Goal: Find specific page/section: Find specific page/section

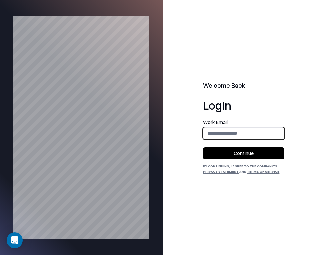
click at [224, 130] on input "email" at bounding box center [243, 133] width 81 height 12
type input "**********"
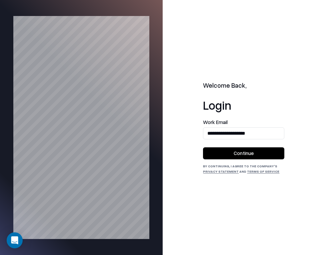
click at [245, 153] on button "Continue" at bounding box center [243, 153] width 81 height 12
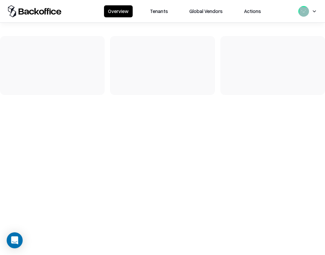
click at [162, 14] on button "Tenants" at bounding box center [159, 11] width 26 height 12
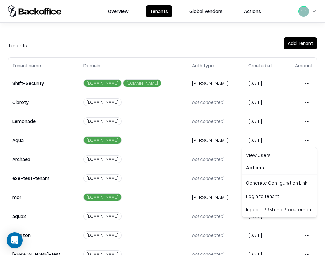
click at [307, 141] on html "Overview Tenants Global Vendors Actions Tenants Add Tenant Tenant name Domain A…" at bounding box center [162, 127] width 325 height 255
click at [284, 194] on div "Login to tenant" at bounding box center [279, 195] width 72 height 13
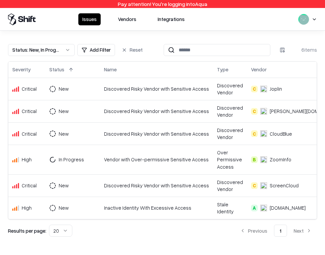
click at [132, 18] on button "Vendors" at bounding box center [127, 19] width 26 height 12
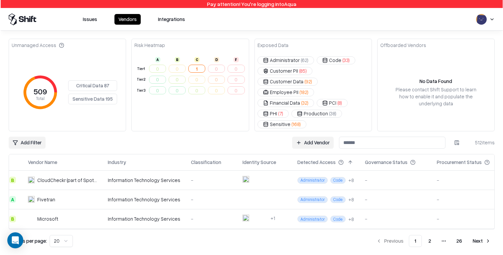
scroll to position [0, 4]
click at [324, 133] on html "Pay attention! You're logging into Aqua Issues Vendors Integrations Unmanaged A…" at bounding box center [251, 127] width 503 height 255
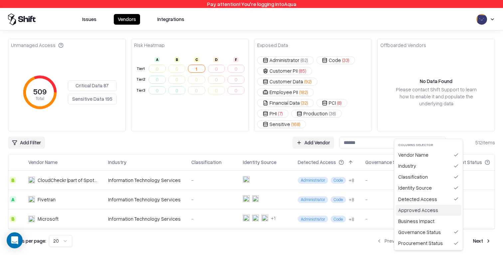
click at [324, 210] on div "Approved Access" at bounding box center [429, 209] width 66 height 11
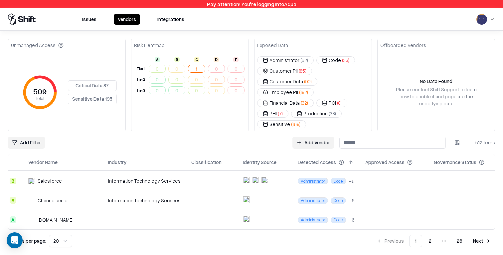
scroll to position [318, 4]
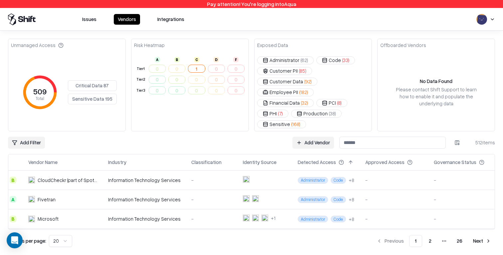
click at [324, 158] on button at bounding box center [420, 162] width 8 height 8
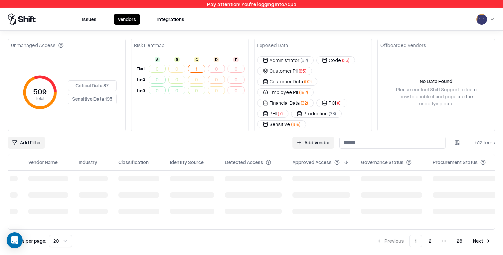
scroll to position [0, 2]
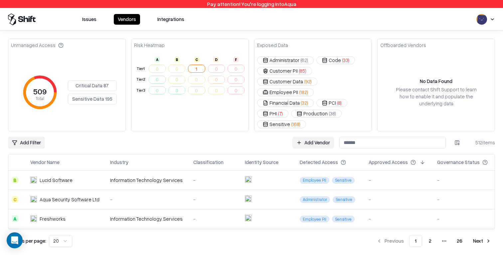
click at [324, 158] on button at bounding box center [423, 162] width 8 height 8
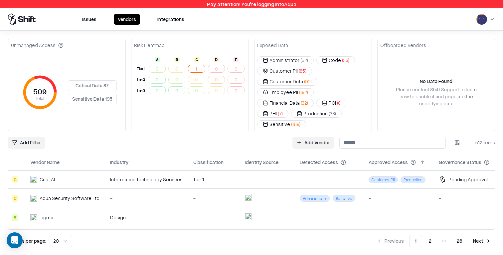
click at [324, 193] on td "-" at bounding box center [399, 197] width 70 height 19
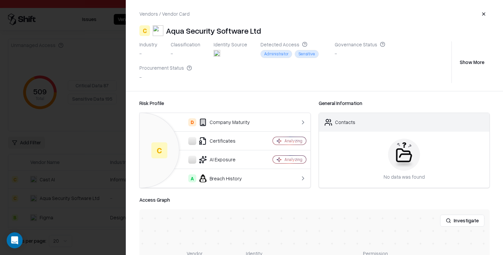
click at [324, 12] on button "button" at bounding box center [484, 14] width 12 height 12
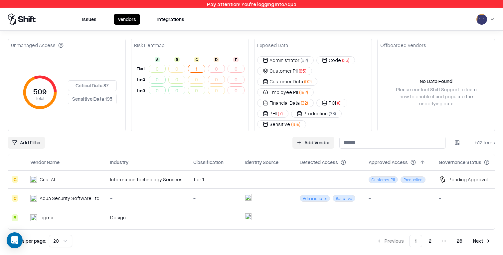
click at [324, 190] on td "-" at bounding box center [399, 197] width 70 height 19
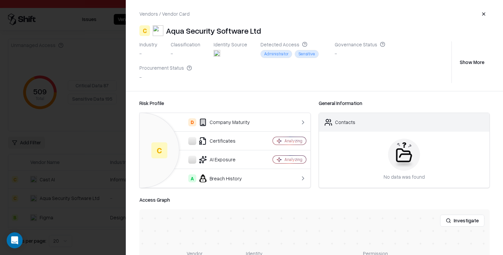
click at [105, 76] on div at bounding box center [251, 127] width 503 height 255
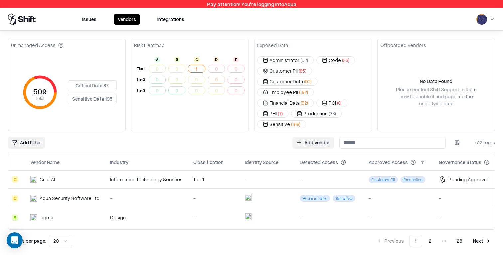
click at [256, 191] on td at bounding box center [267, 197] width 55 height 19
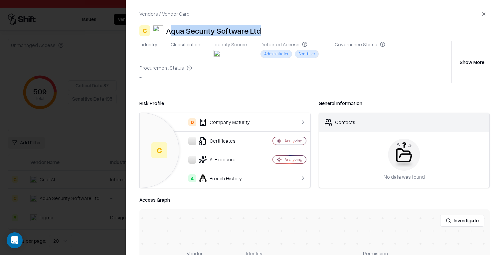
drag, startPoint x: 168, startPoint y: 31, endPoint x: 288, endPoint y: 36, distance: 119.6
click at [288, 36] on div "C Aqua Security Software Ltd" at bounding box center [315, 30] width 351 height 11
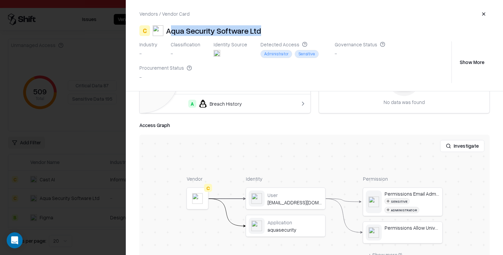
scroll to position [85, 0]
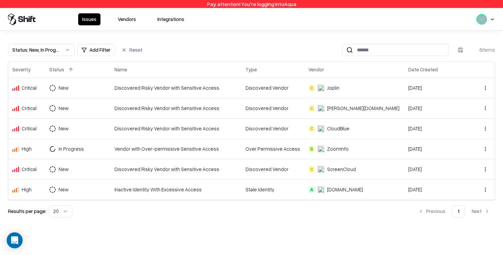
click at [116, 20] on button "Vendors" at bounding box center [127, 19] width 26 height 12
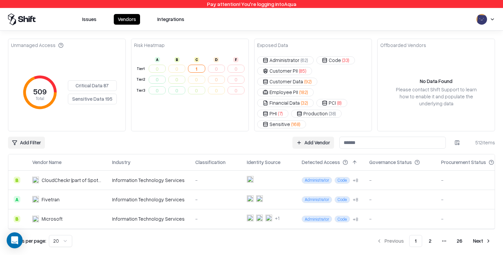
click at [464, 137] on div "Add Vendor 512 items" at bounding box center [394, 143] width 203 height 12
click at [461, 129] on html "Pay attention! You're logging into Aqua Issues Vendors Integrations Unmanaged A…" at bounding box center [251, 127] width 503 height 255
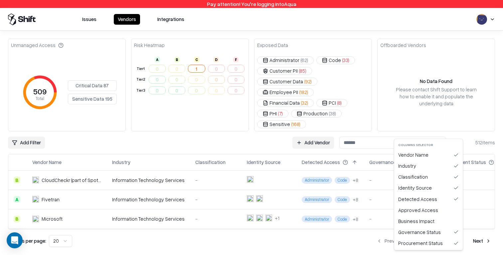
click at [494, 17] on html "Pay attention! You're logging into Aqua Issues Vendors Integrations Unmanaged A…" at bounding box center [251, 127] width 503 height 255
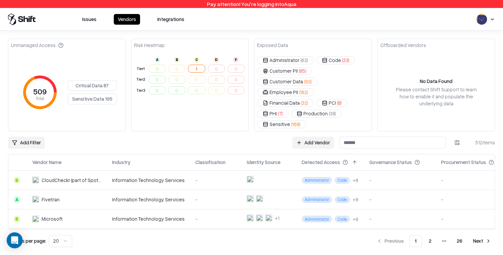
click at [493, 20] on html "Pay attention! You're logging into Aqua Issues Vendors Integrations Unmanaged A…" at bounding box center [251, 127] width 503 height 255
click at [465, 52] on div "Log out" at bounding box center [463, 51] width 80 height 11
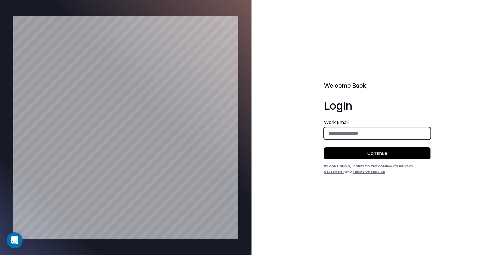
click at [353, 136] on input "email" at bounding box center [378, 133] width 106 height 12
type input "**********"
click at [371, 151] on button "Continue" at bounding box center [377, 153] width 107 height 12
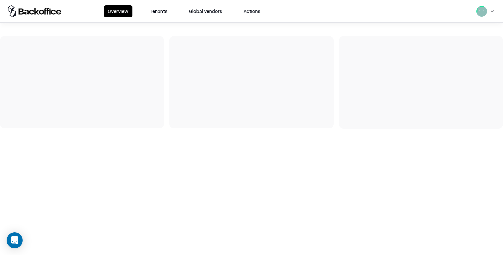
click at [162, 11] on button "Tenants" at bounding box center [159, 11] width 26 height 12
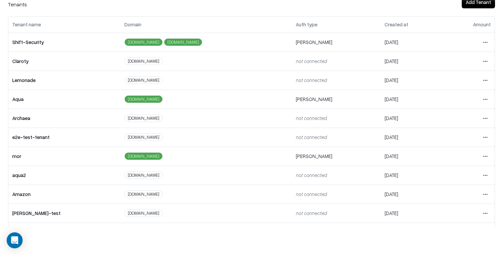
scroll to position [93, 0]
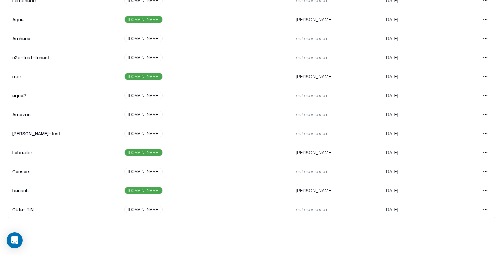
click at [487, 171] on html "Overview Tenants Global Vendors Actions Tenants Add Tenant Tenant name Domain A…" at bounding box center [251, 99] width 503 height 255
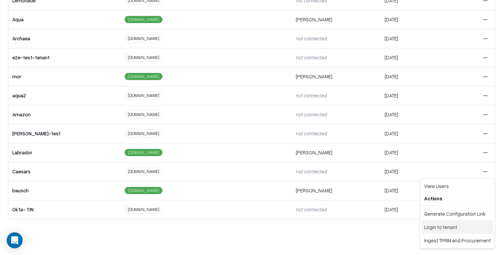
click at [459, 223] on div "Login to tenant" at bounding box center [458, 226] width 72 height 13
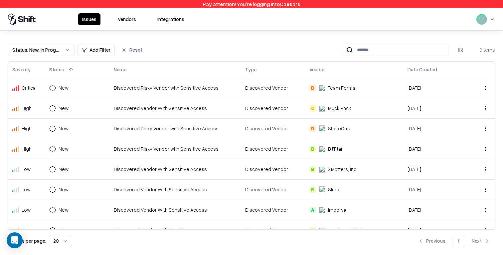
click at [127, 17] on button "Vendors" at bounding box center [127, 19] width 26 height 12
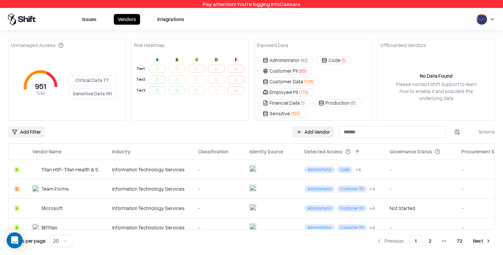
click at [456, 121] on html "Pay attention! You're logging into Caesars Issues Vendors Integrations Unmanage…" at bounding box center [251, 127] width 503 height 255
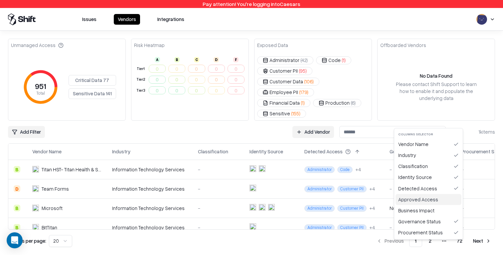
click at [438, 202] on div "Approved Access" at bounding box center [429, 199] width 66 height 11
click at [461, 121] on html "Pay attention! You're logging into Caesars Issues Vendors Integrations Unmanage…" at bounding box center [251, 127] width 503 height 255
click at [362, 130] on html "Pay attention! You're logging into Caesars Issues Vendors Integrations Unmanage…" at bounding box center [251, 127] width 503 height 255
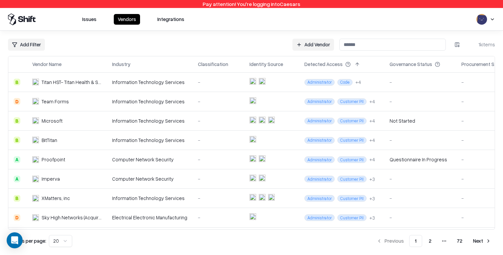
click at [457, 42] on html "Pay attention! You're logging into Caesars Issues Vendors Integrations Add Filt…" at bounding box center [251, 127] width 503 height 255
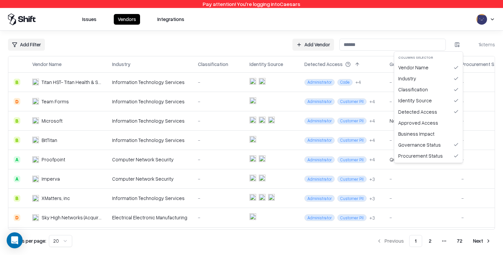
click at [457, 36] on html "Pay attention! You're logging into Caesars Issues Vendors Integrations Add Filt…" at bounding box center [251, 127] width 503 height 255
